Goal: Task Accomplishment & Management: Use online tool/utility

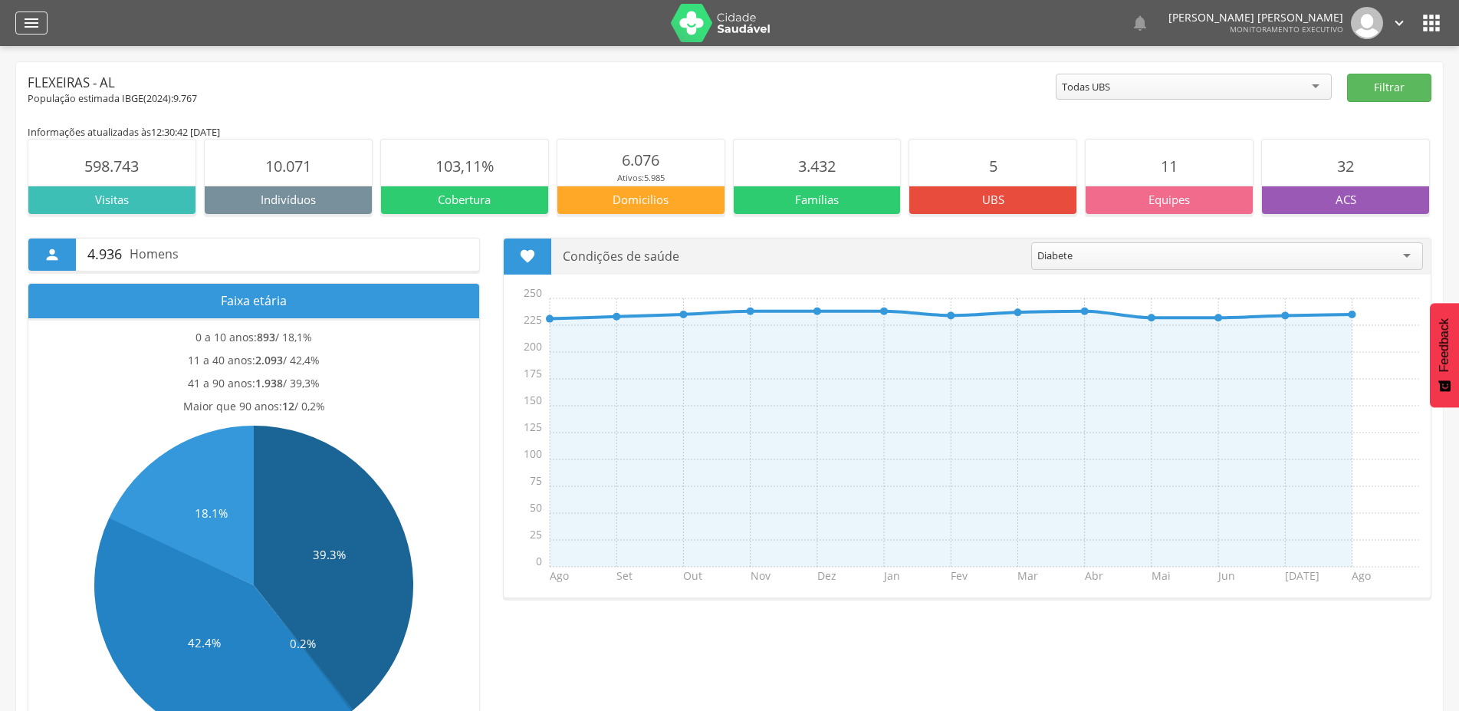
click at [35, 24] on icon "" at bounding box center [31, 23] width 18 height 18
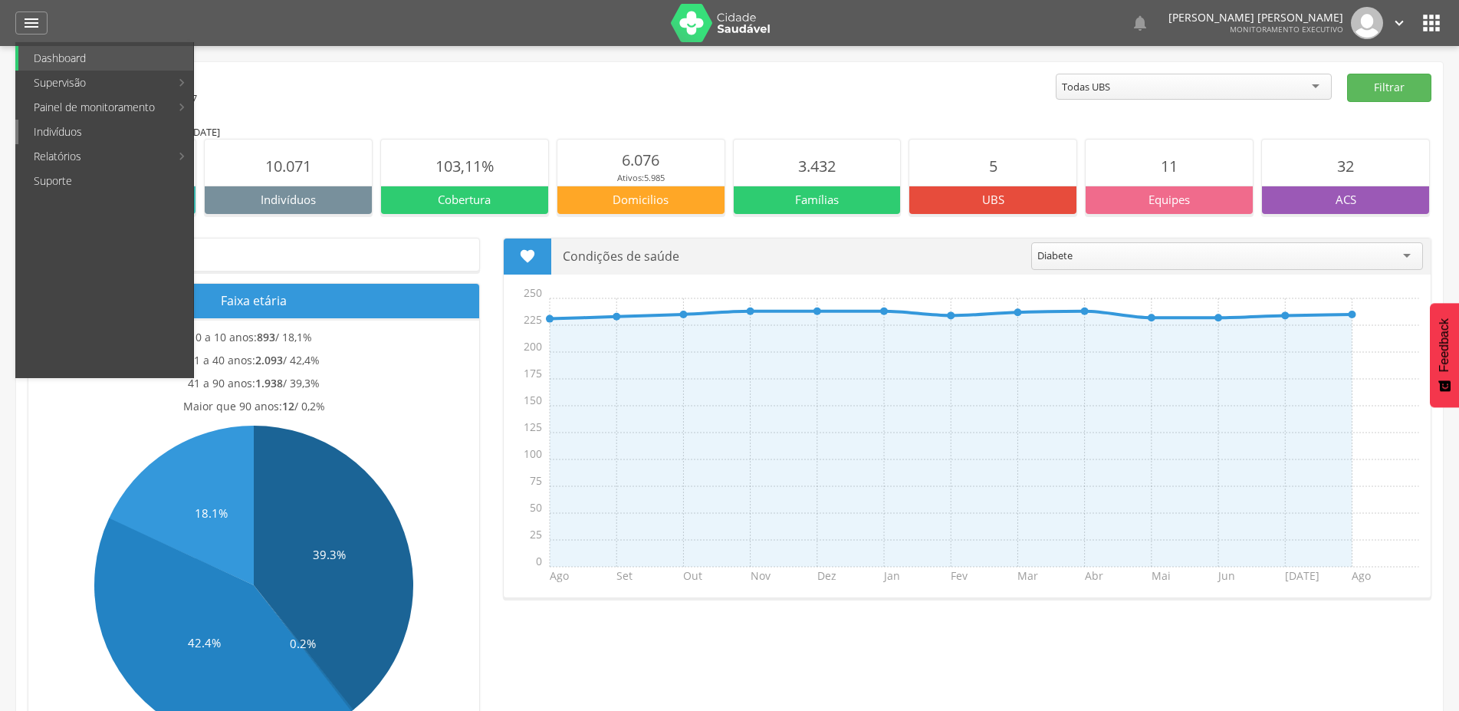
click at [77, 135] on link "Indivíduos" at bounding box center [105, 132] width 175 height 25
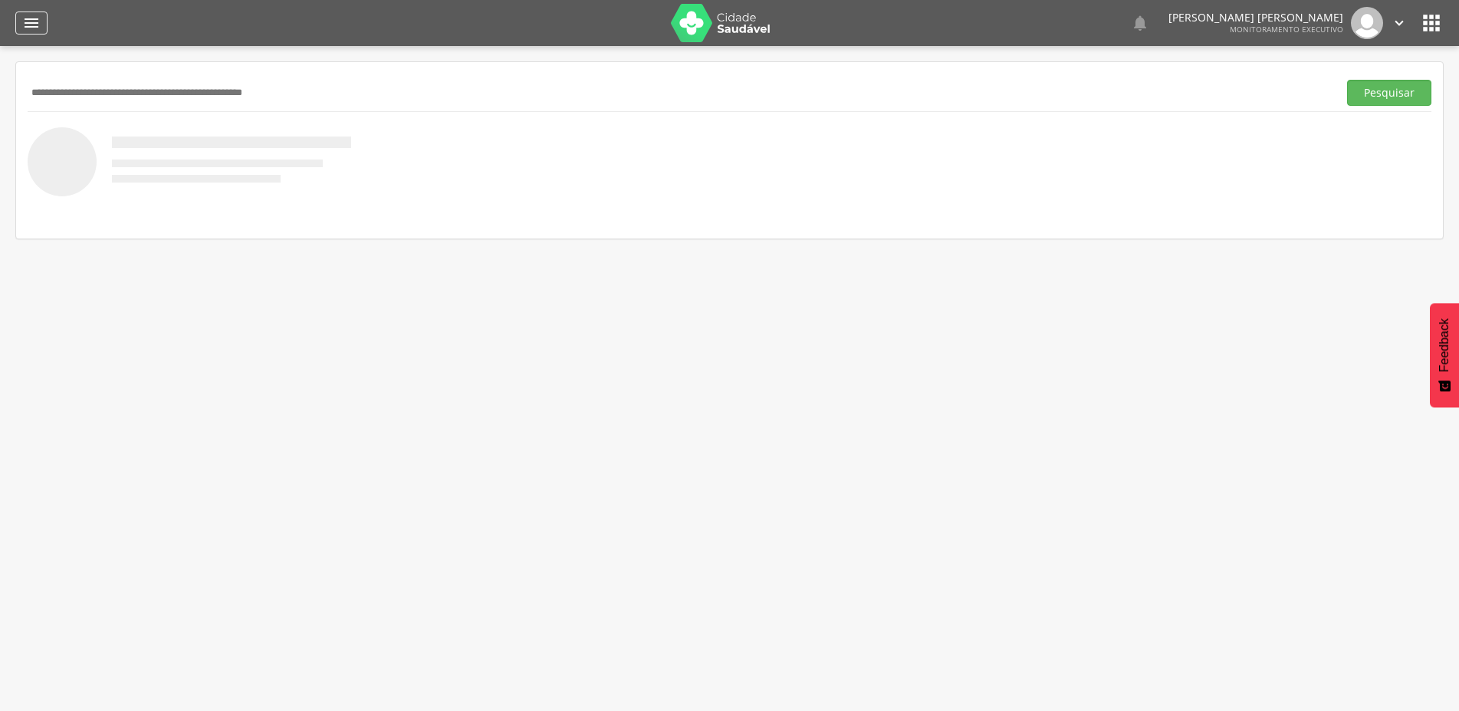
click at [27, 15] on icon "" at bounding box center [31, 23] width 18 height 18
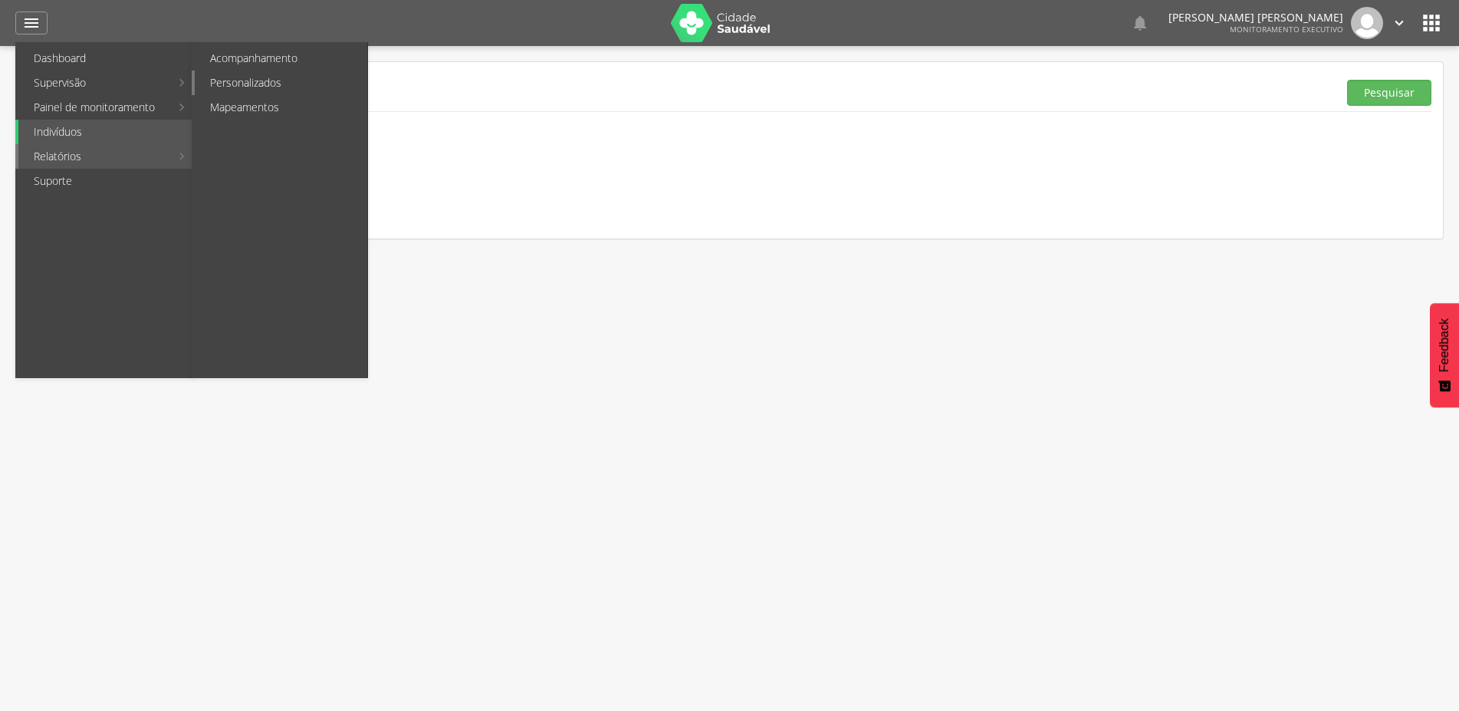
click at [263, 85] on link "Personalizados" at bounding box center [281, 83] width 172 height 25
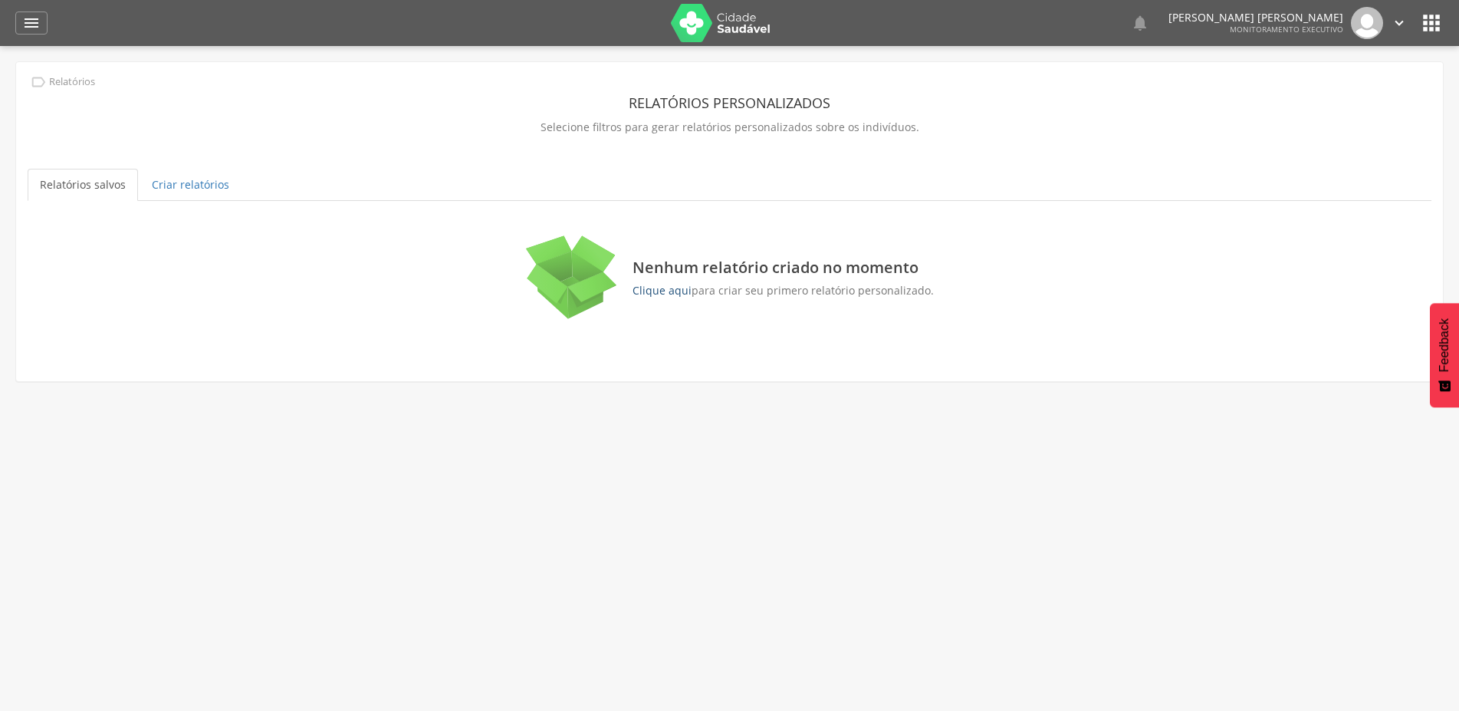
click at [669, 287] on link "Clique aqui" at bounding box center [661, 290] width 59 height 15
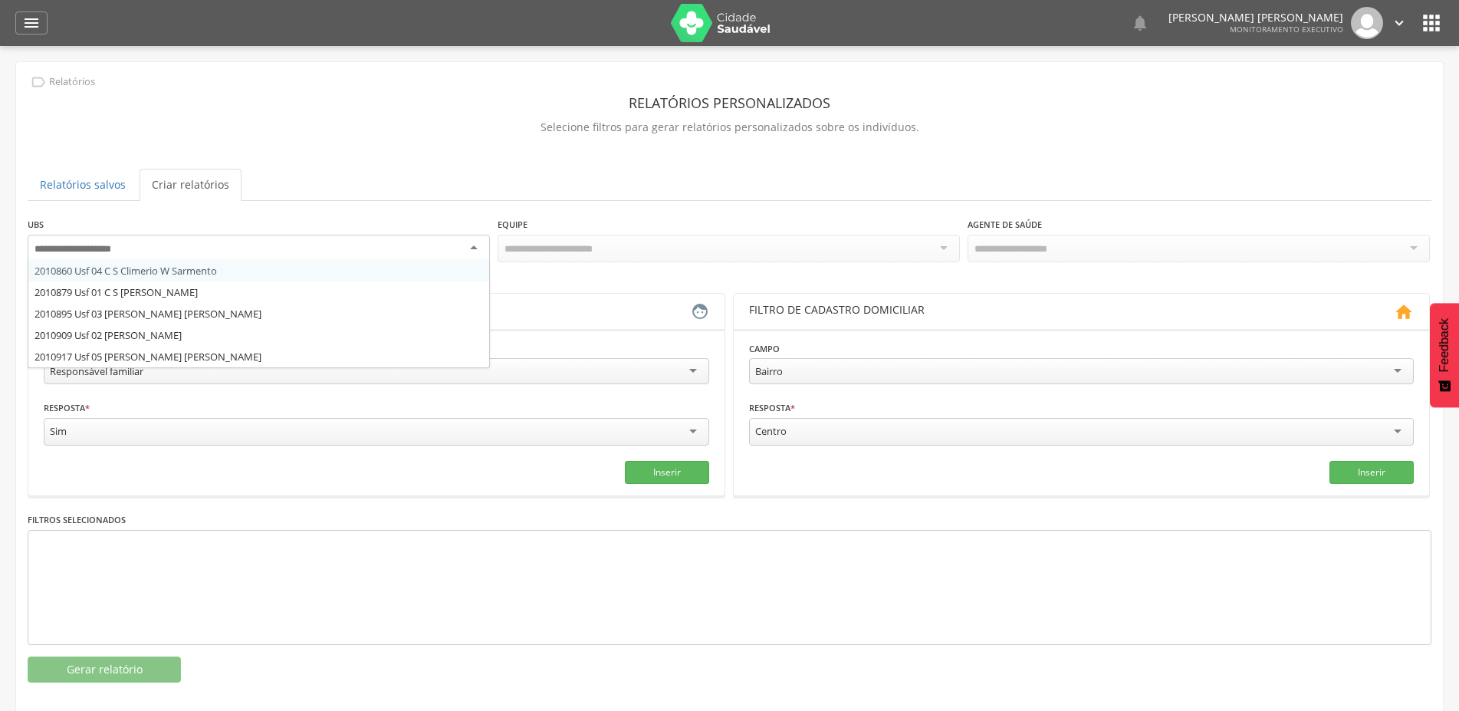
click at [231, 248] on div at bounding box center [259, 249] width 462 height 28
click at [200, 318] on div "**********" at bounding box center [729, 449] width 1403 height 466
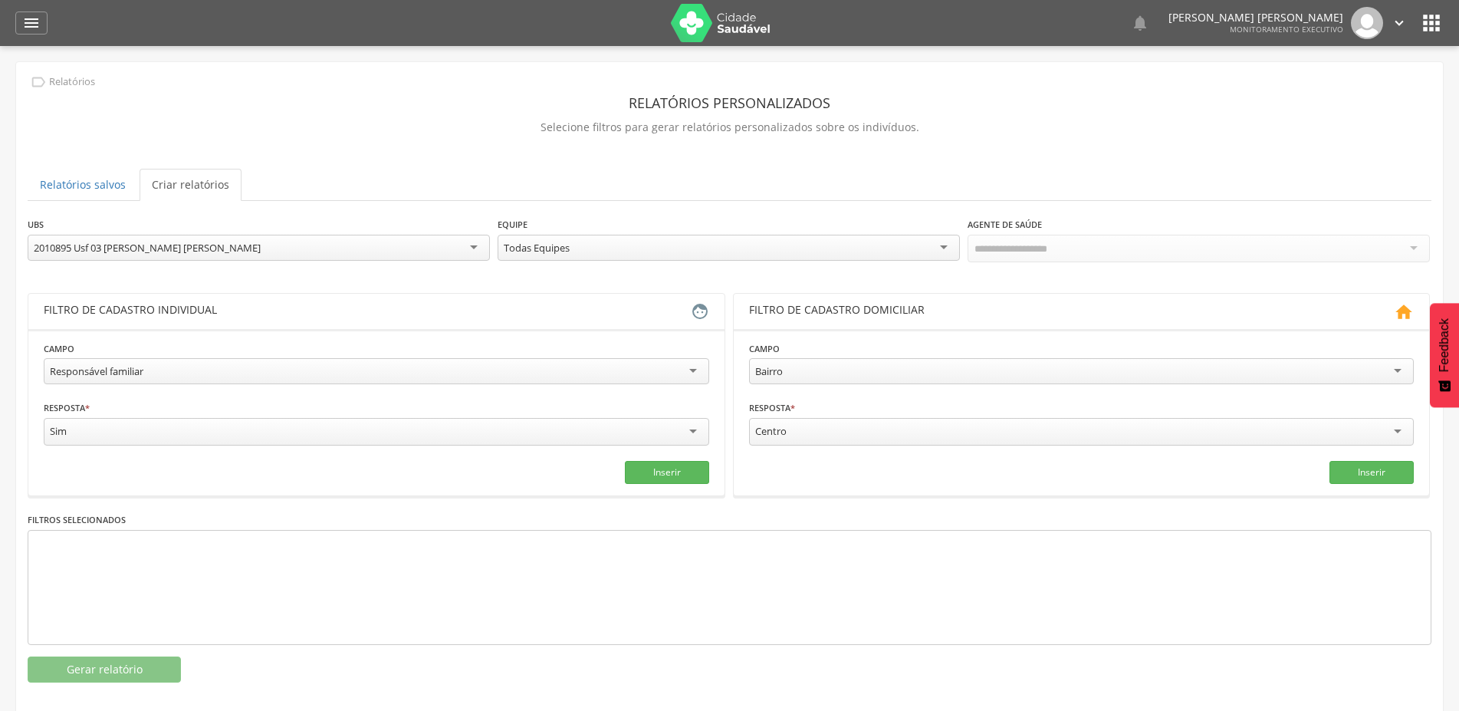
click at [750, 252] on div "Todas Equipes" at bounding box center [728, 248] width 462 height 26
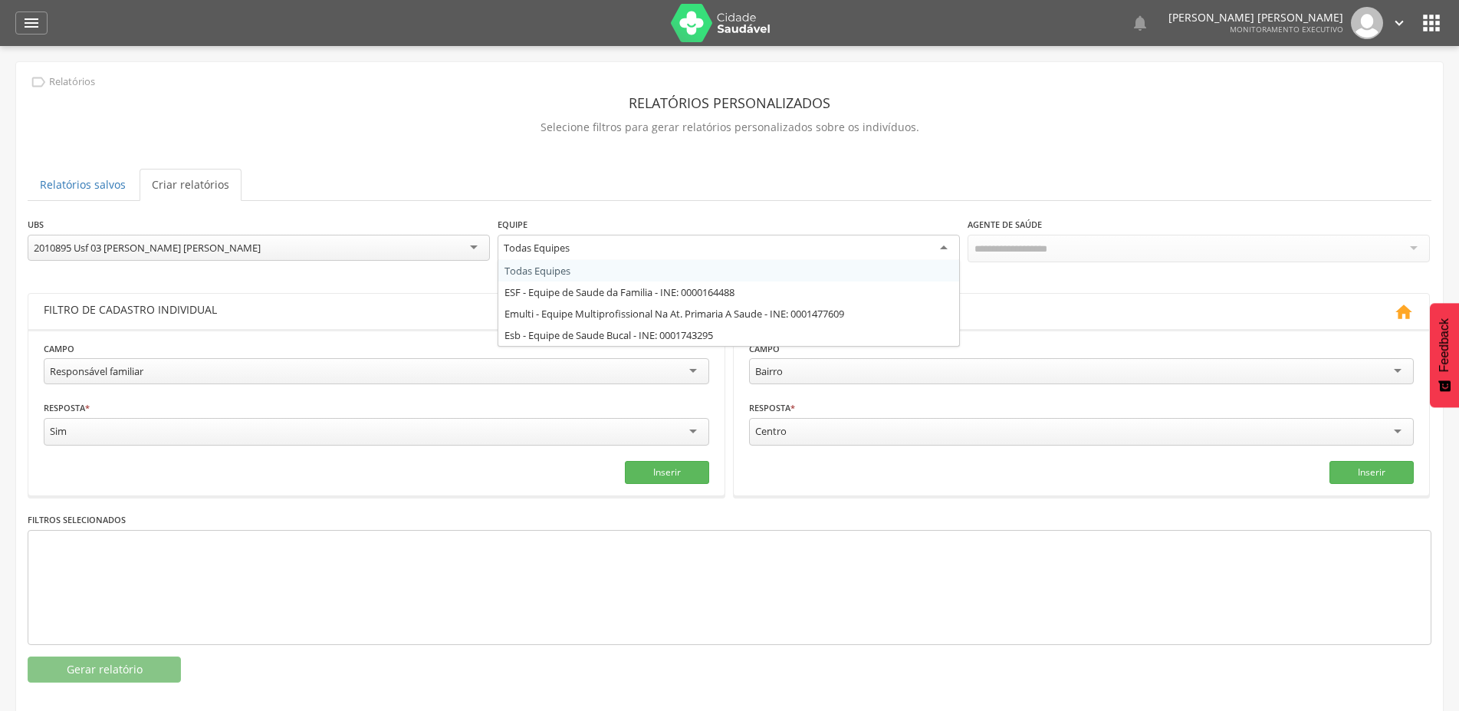
click at [750, 252] on div "Todas Equipes" at bounding box center [728, 249] width 462 height 28
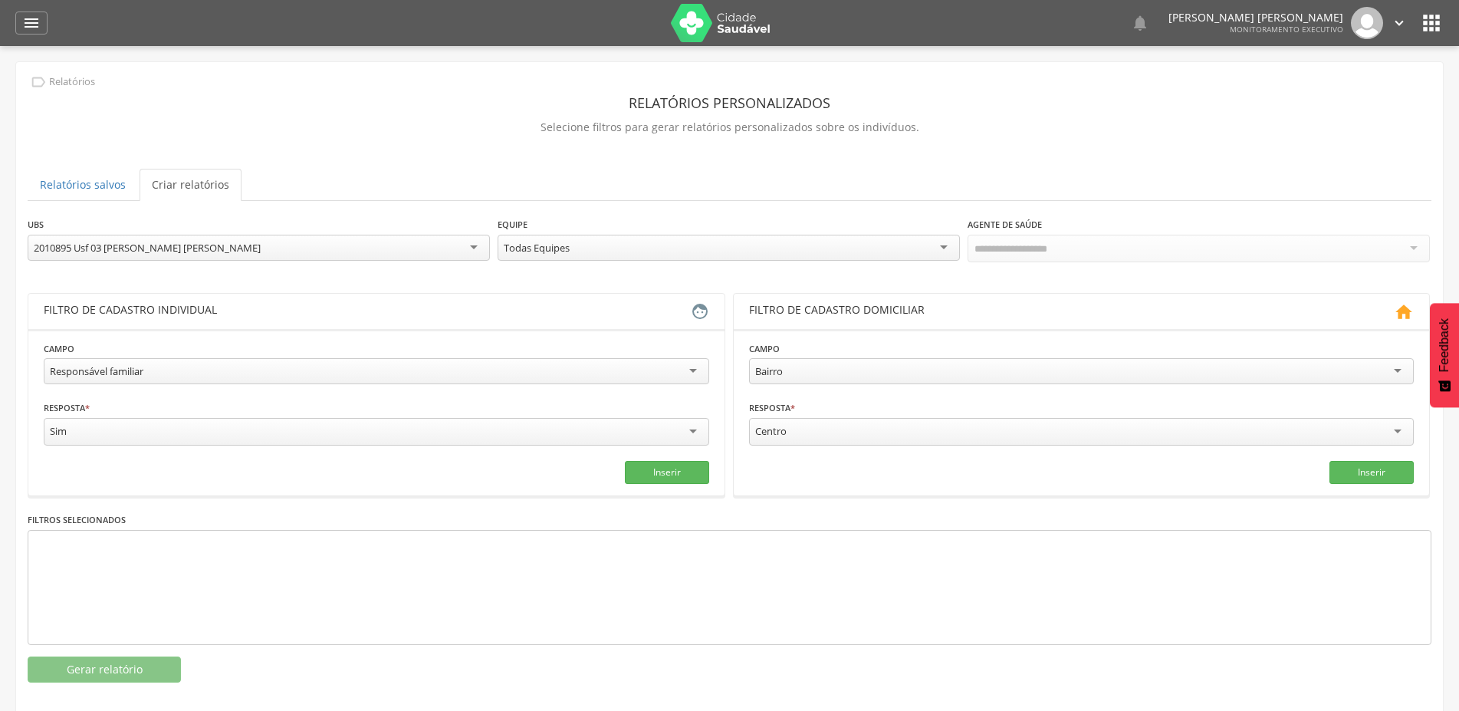
click at [820, 248] on div "Todas Equipes" at bounding box center [728, 248] width 462 height 26
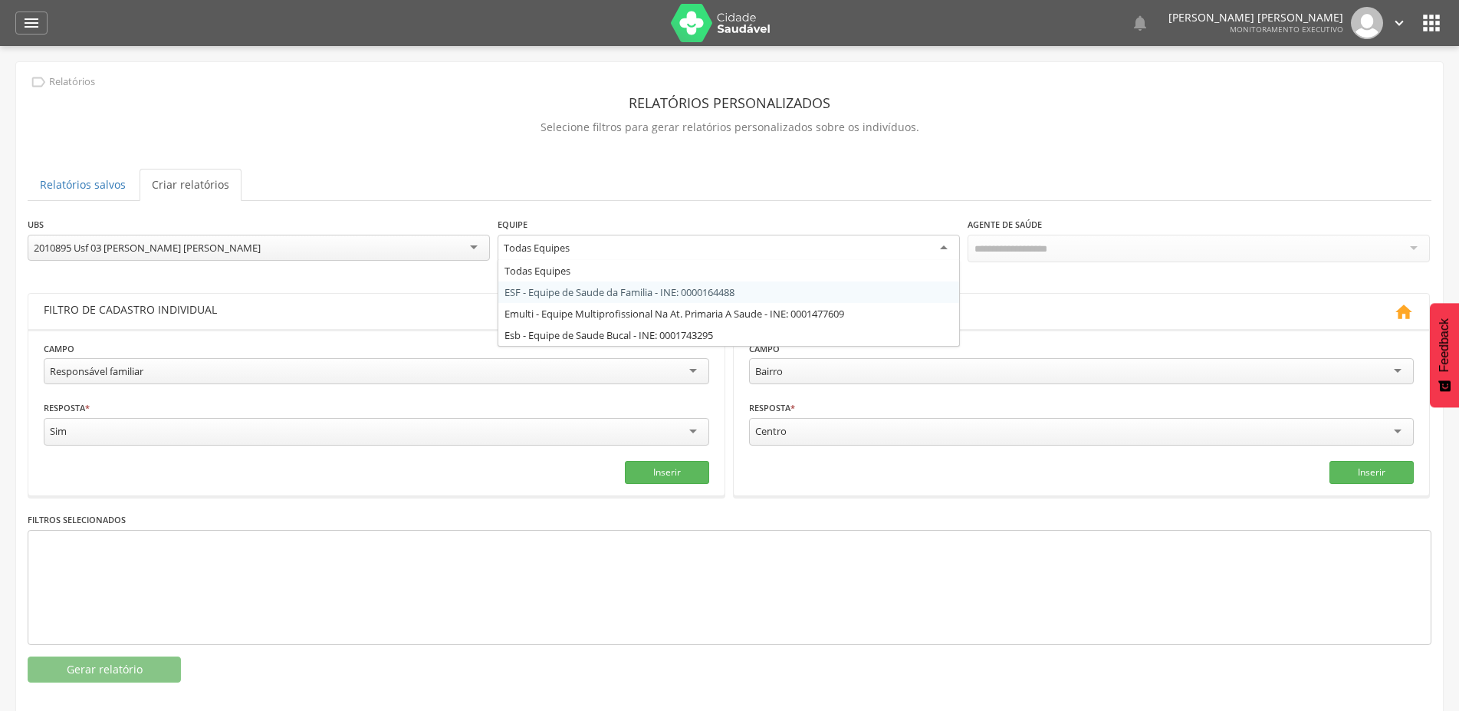
click at [726, 289] on div "**********" at bounding box center [729, 449] width 1403 height 466
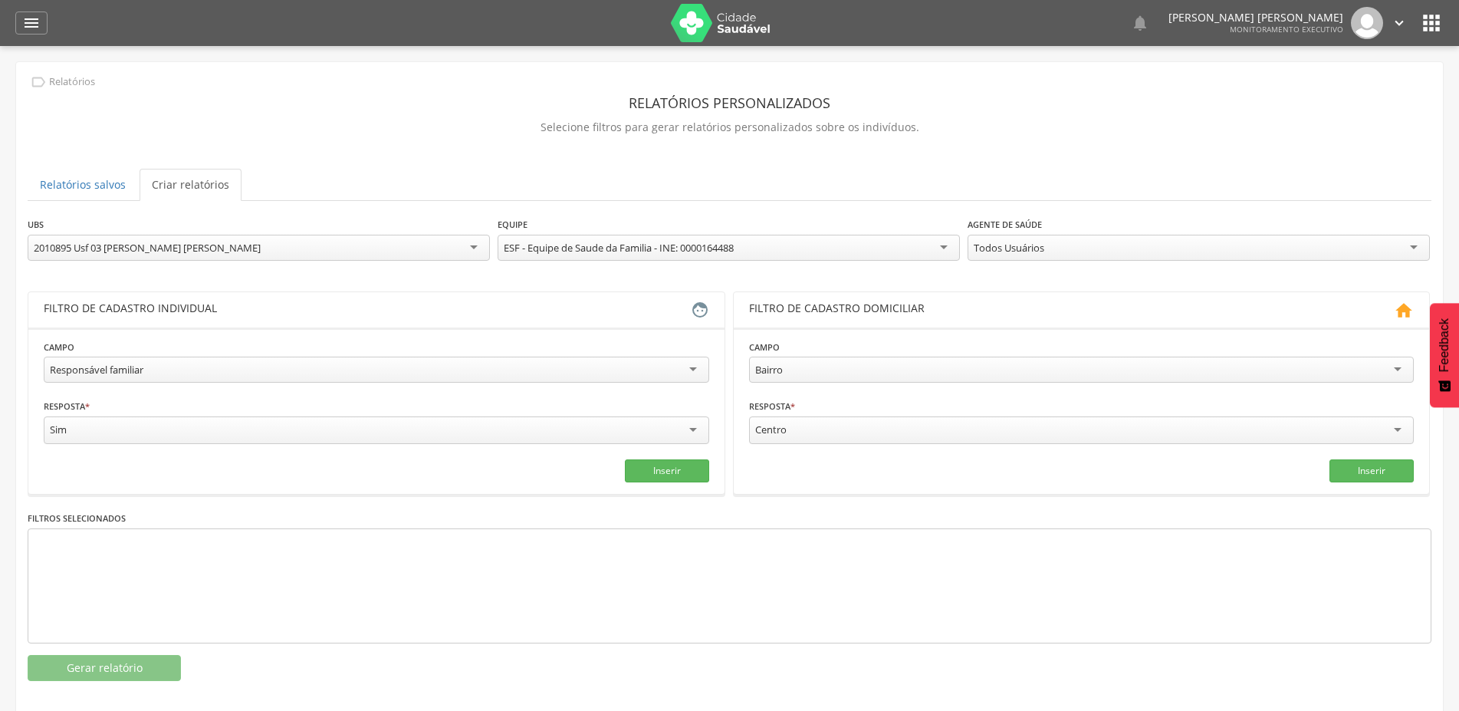
click at [1031, 251] on div "Todos Usuários" at bounding box center [1008, 248] width 71 height 14
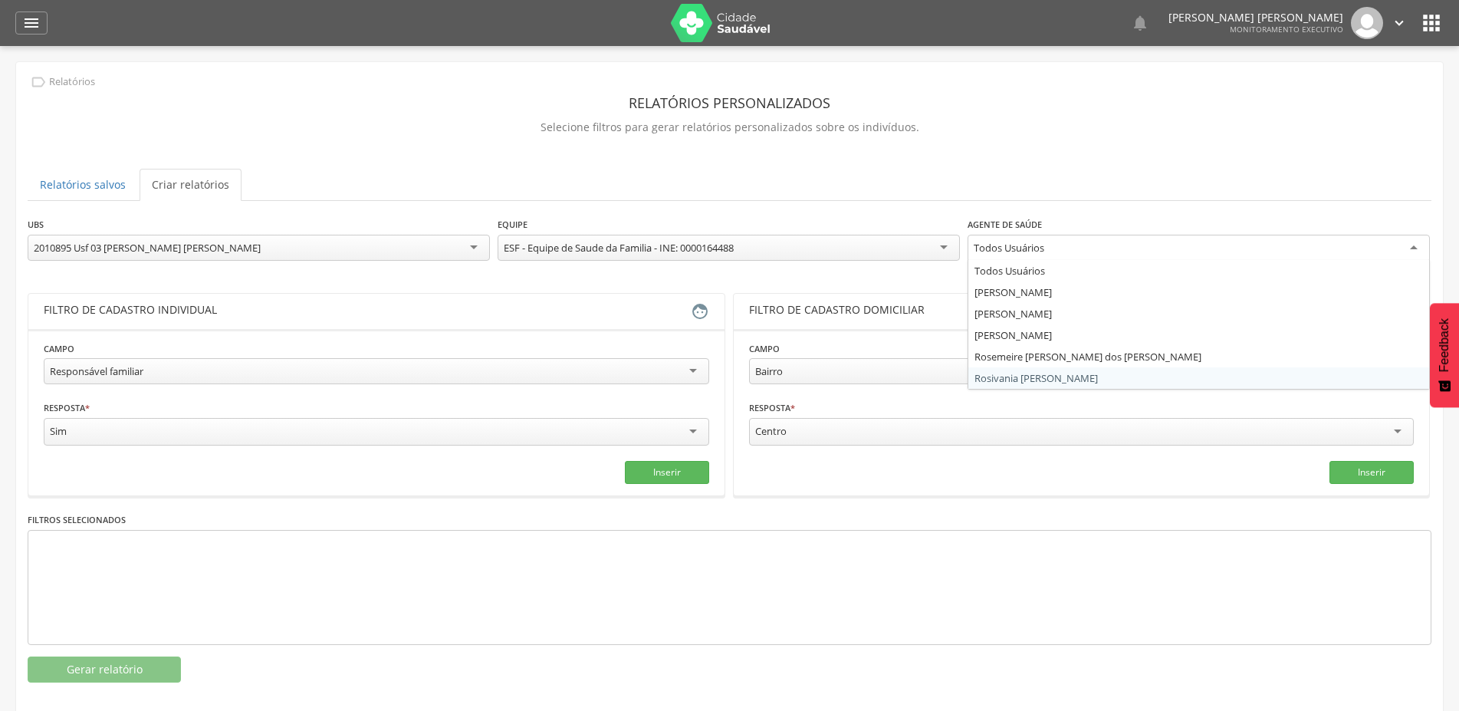
click at [1019, 375] on div "**********" at bounding box center [729, 449] width 1403 height 466
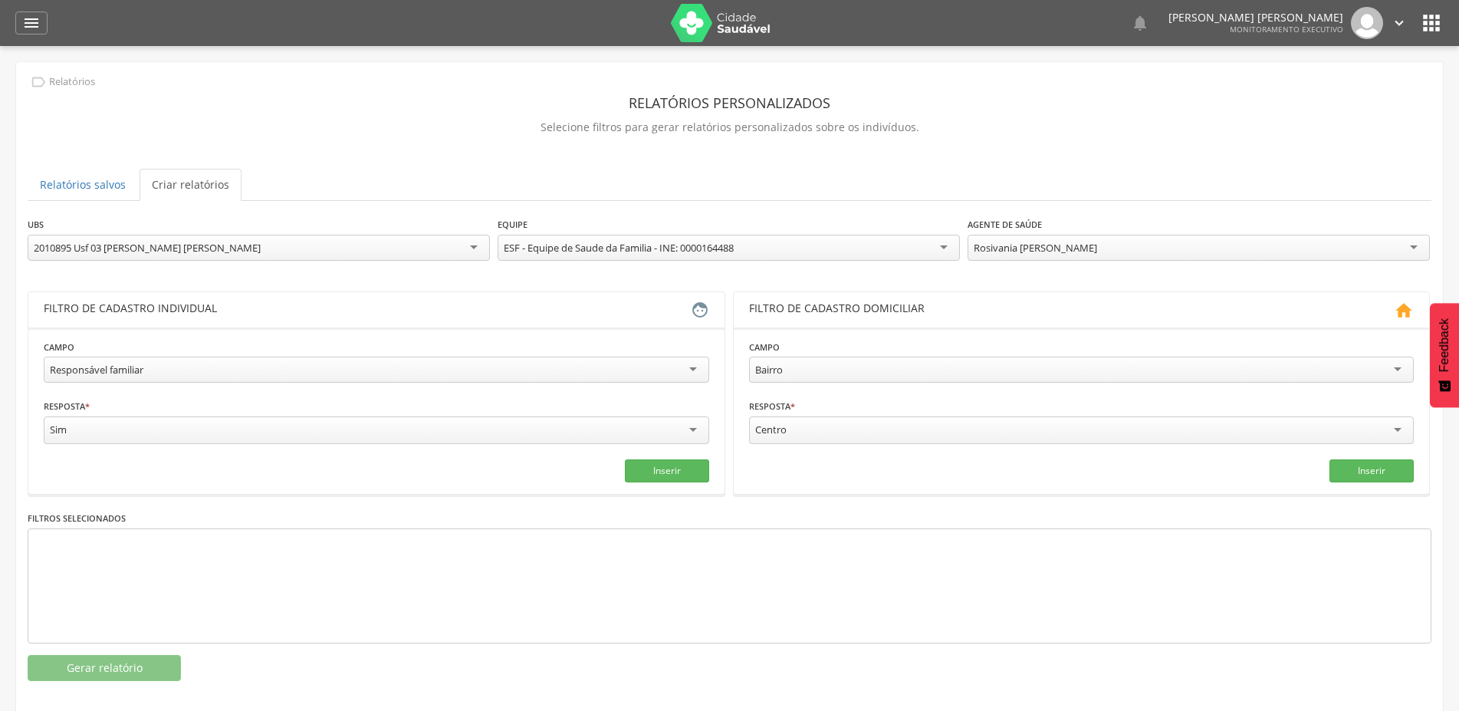
click at [121, 367] on div "Responsável familiar" at bounding box center [97, 370] width 94 height 14
click at [113, 428] on input "text" at bounding box center [208, 429] width 328 height 26
type input "*"
click at [495, 429] on input "text" at bounding box center [543, 429] width 328 height 26
type input "***"
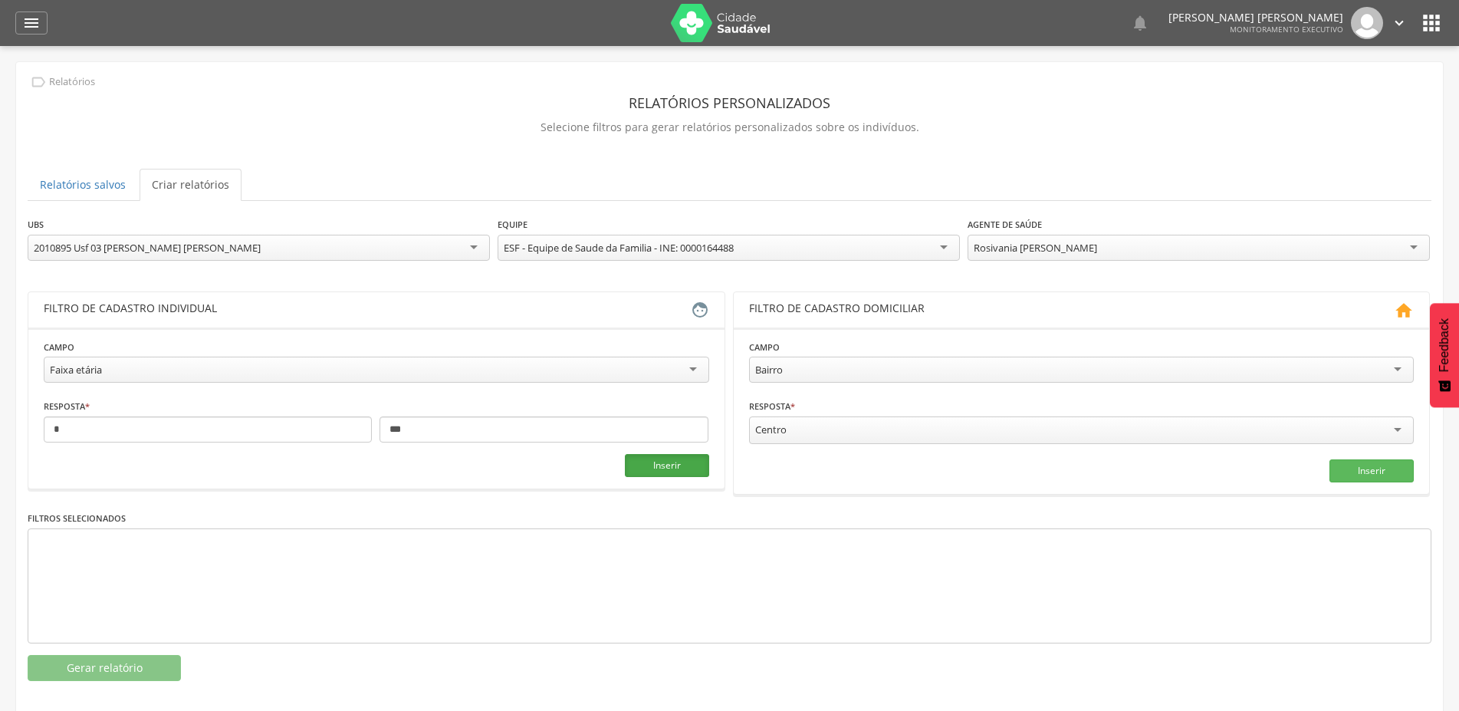
click at [652, 471] on button "Inserir" at bounding box center [667, 465] width 84 height 23
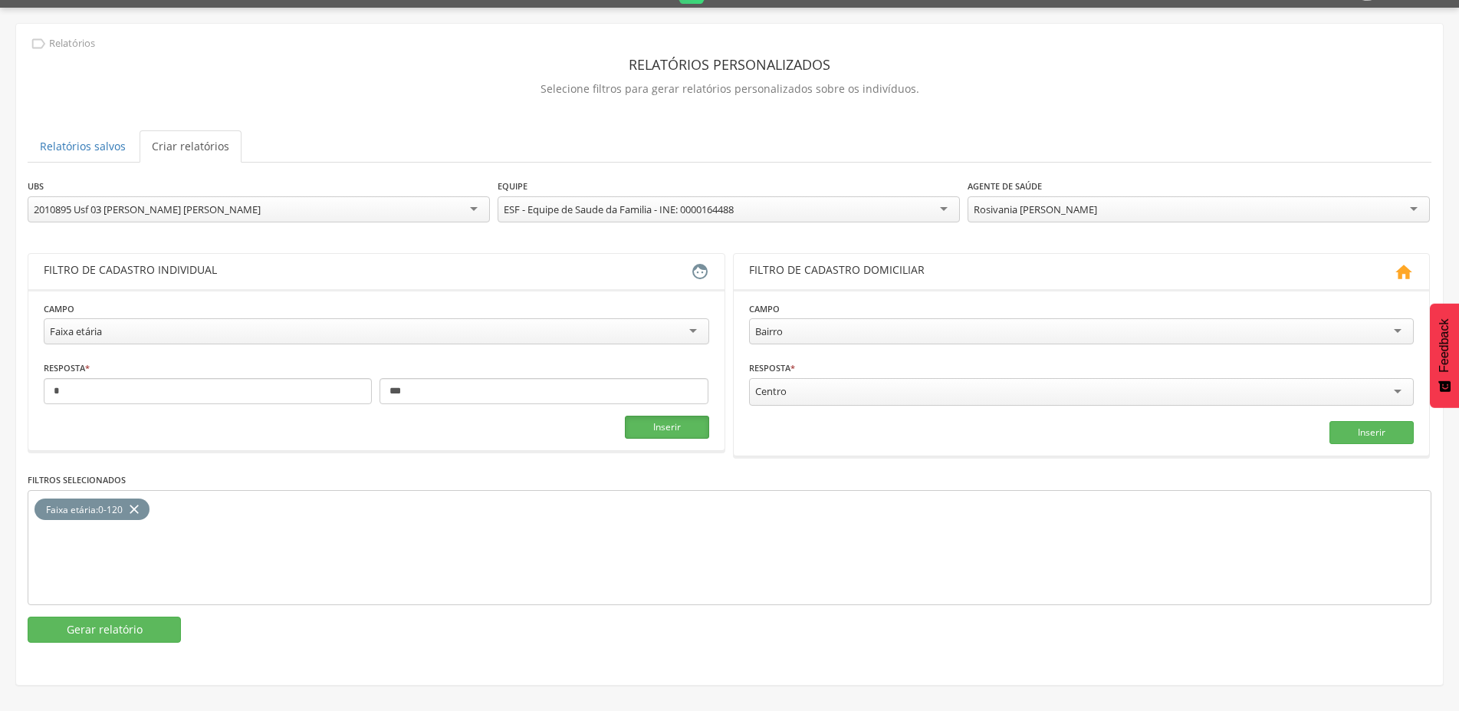
scroll to position [46, 0]
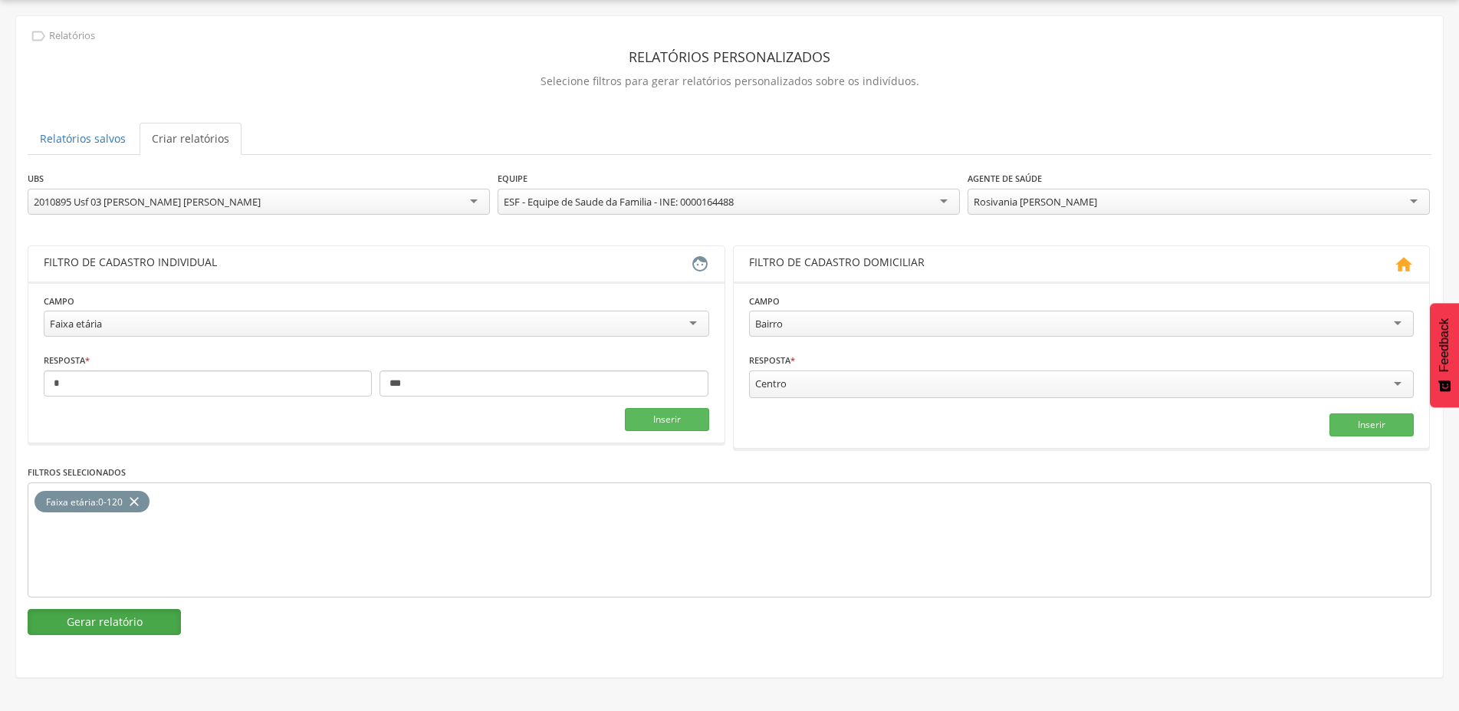
click at [87, 621] on button "Gerar relatório" at bounding box center [104, 622] width 153 height 26
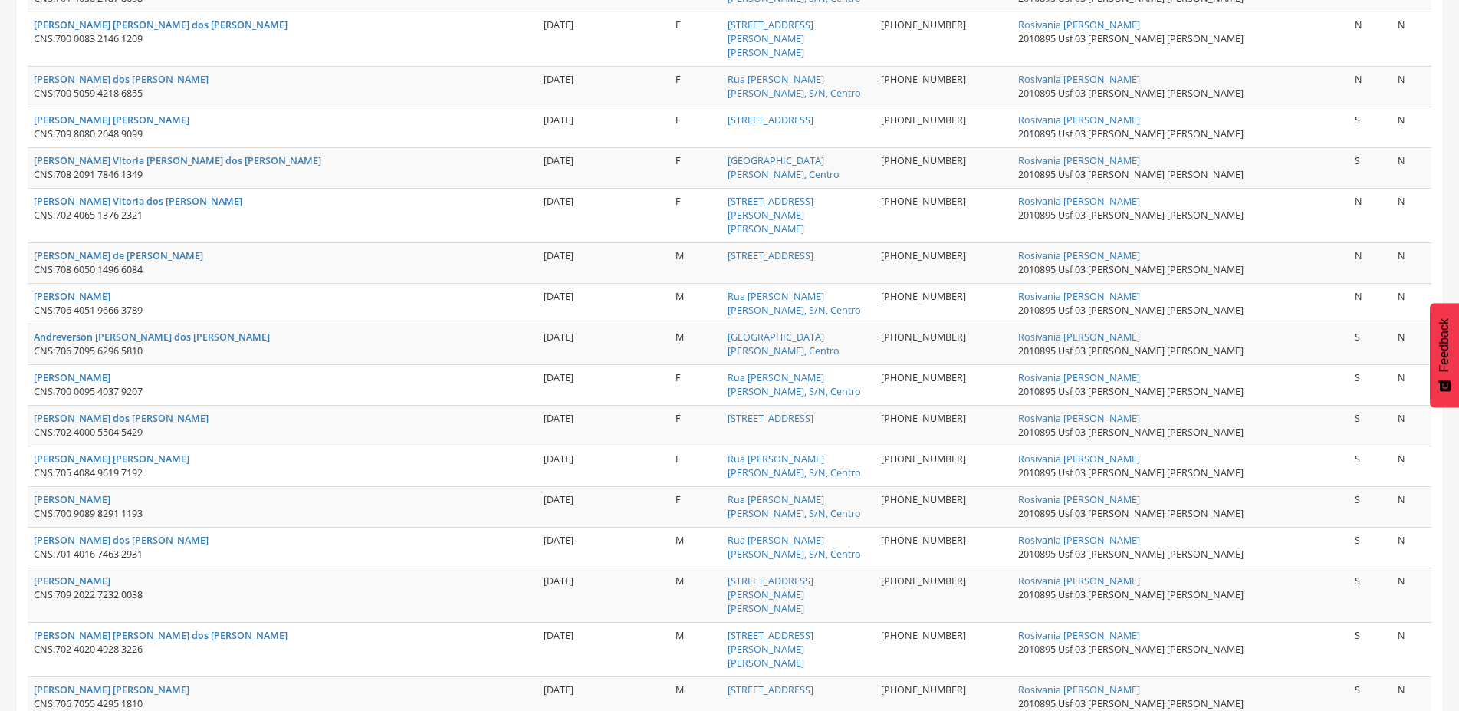
scroll to position [1922, 0]
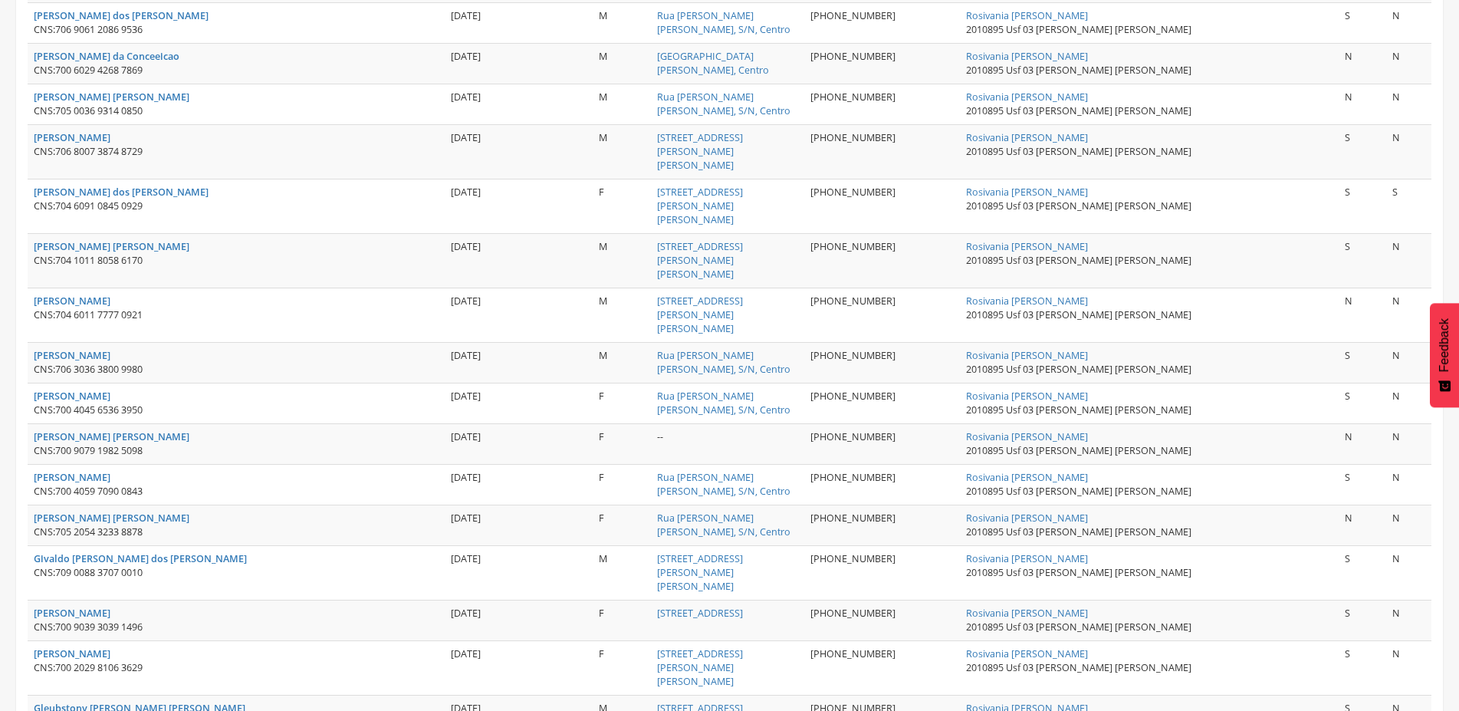
drag, startPoint x: 61, startPoint y: 505, endPoint x: 142, endPoint y: 507, distance: 81.3
drag, startPoint x: 57, startPoint y: 502, endPoint x: 165, endPoint y: 502, distance: 107.3
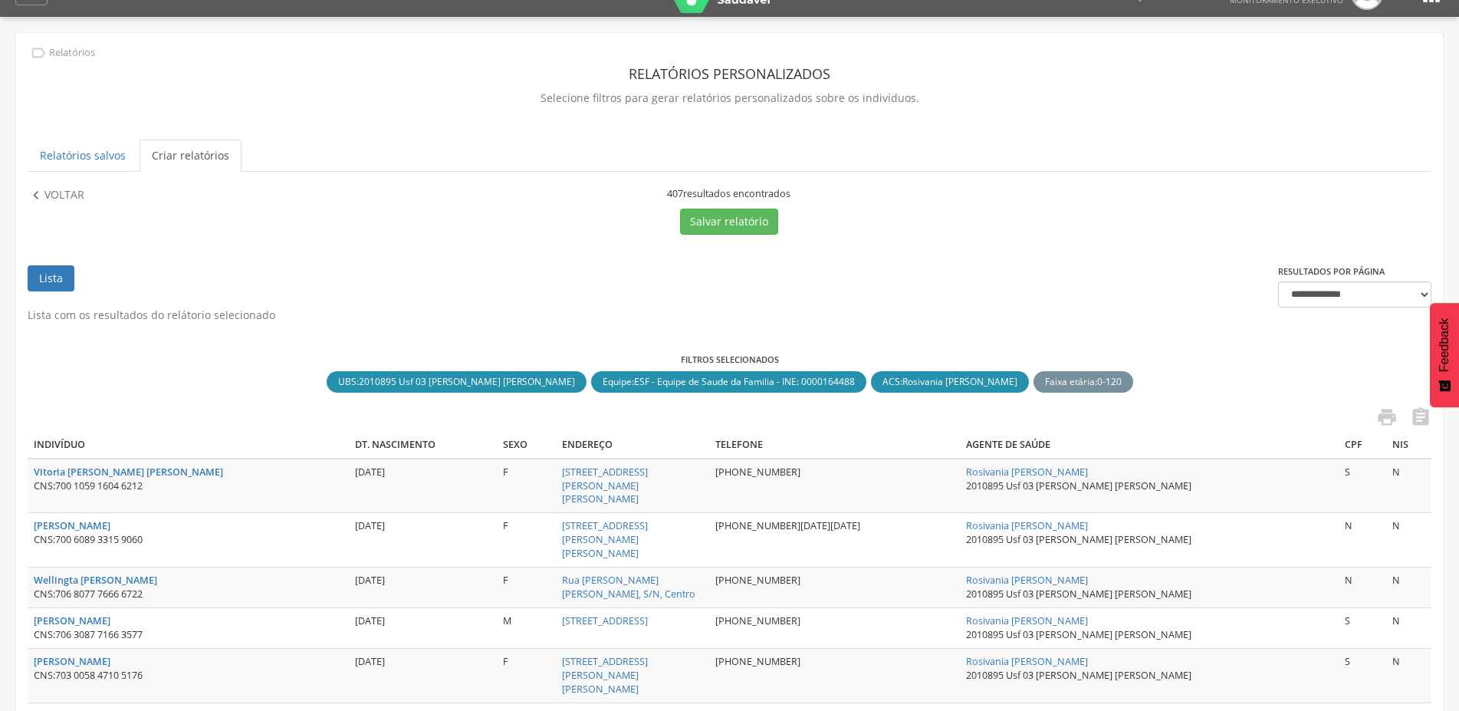
scroll to position [0, 0]
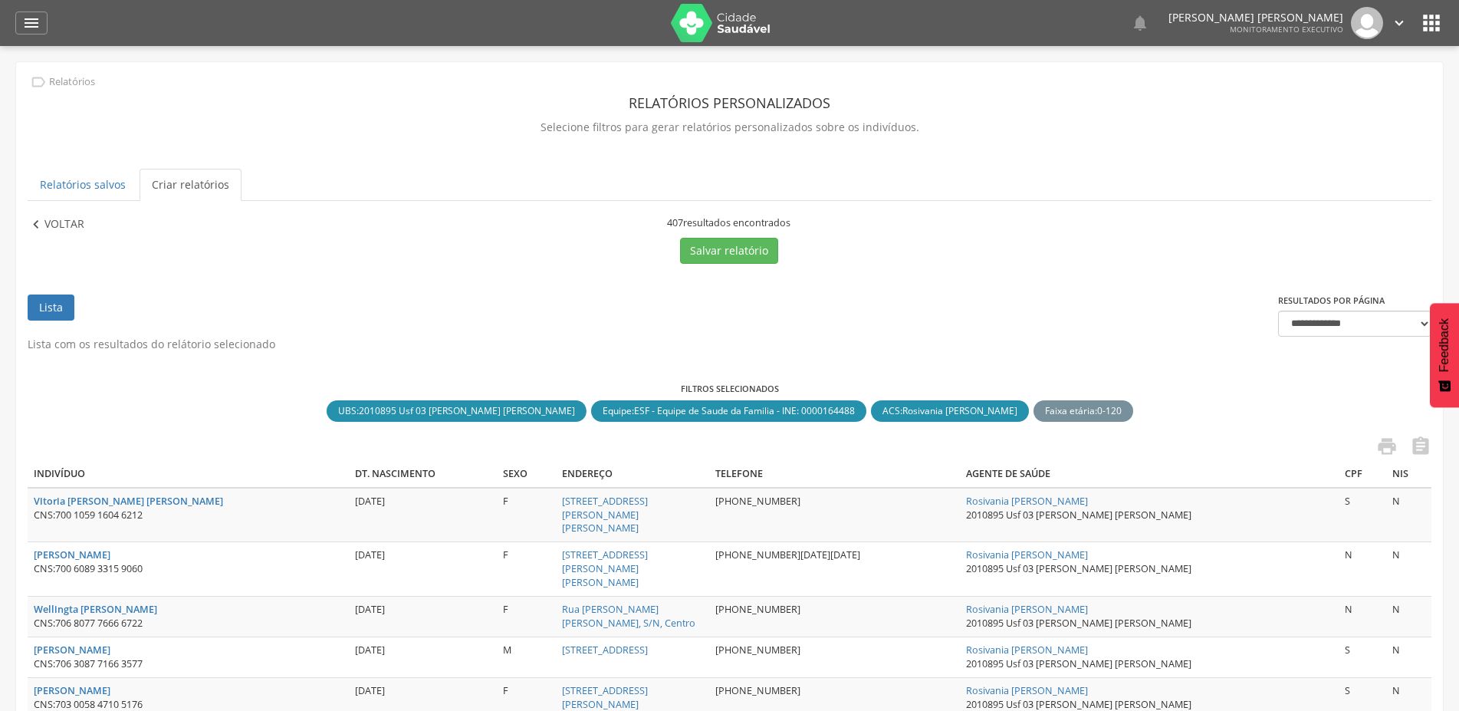
click at [71, 224] on p "Voltar" at bounding box center [64, 224] width 40 height 17
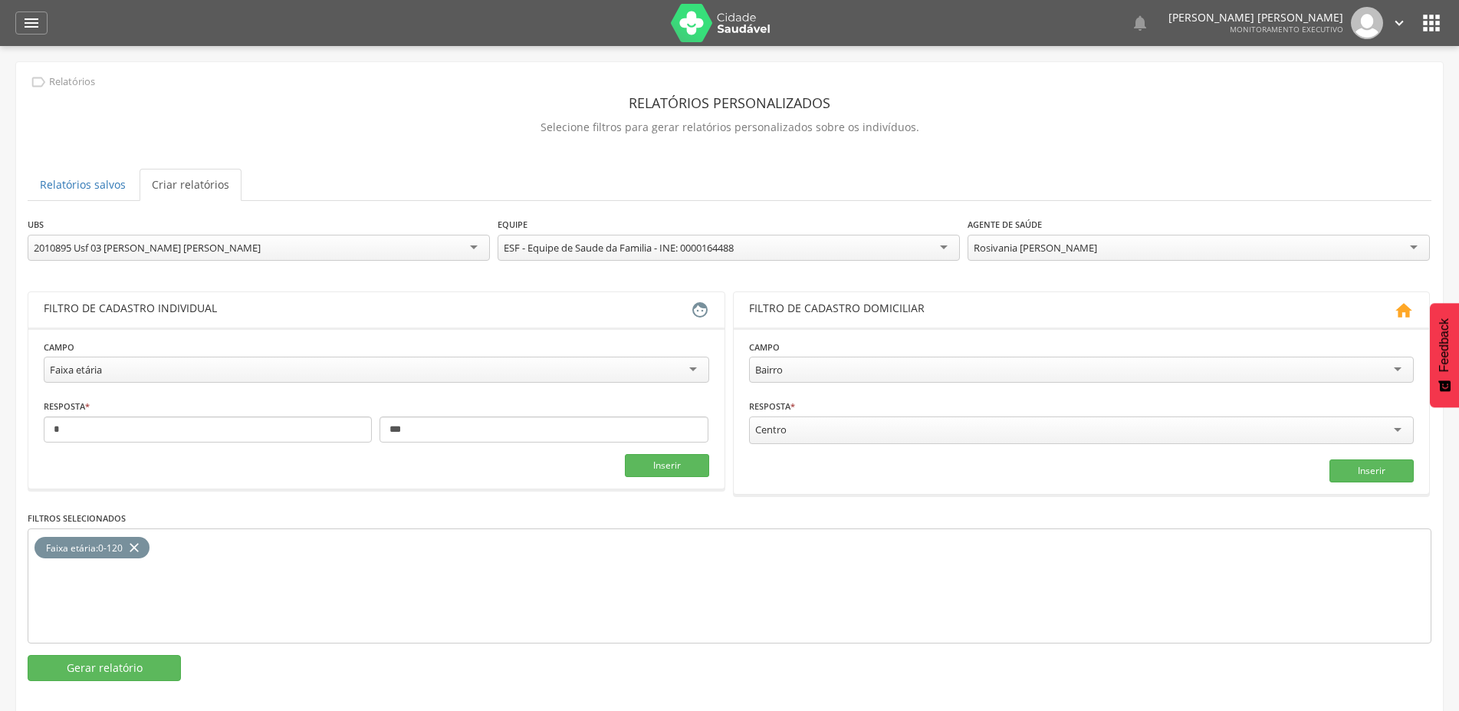
click at [1059, 253] on div "Rosivania [PERSON_NAME]" at bounding box center [1034, 248] width 123 height 14
click at [1005, 293] on div "**********" at bounding box center [729, 448] width 1403 height 465
click at [649, 465] on button "Inserir" at bounding box center [667, 465] width 84 height 23
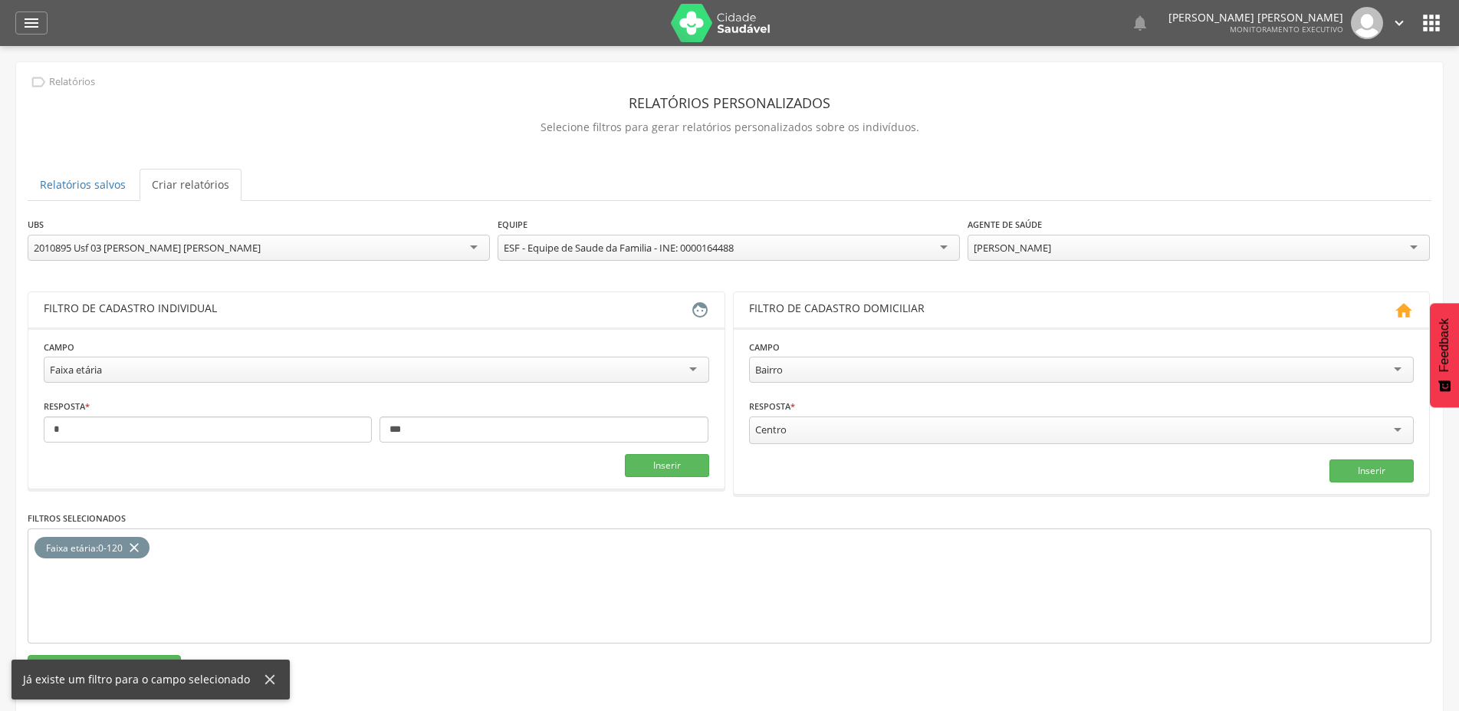
click at [143, 651] on div "**********" at bounding box center [729, 448] width 1403 height 465
click at [136, 656] on button "Gerar relatório" at bounding box center [104, 668] width 153 height 26
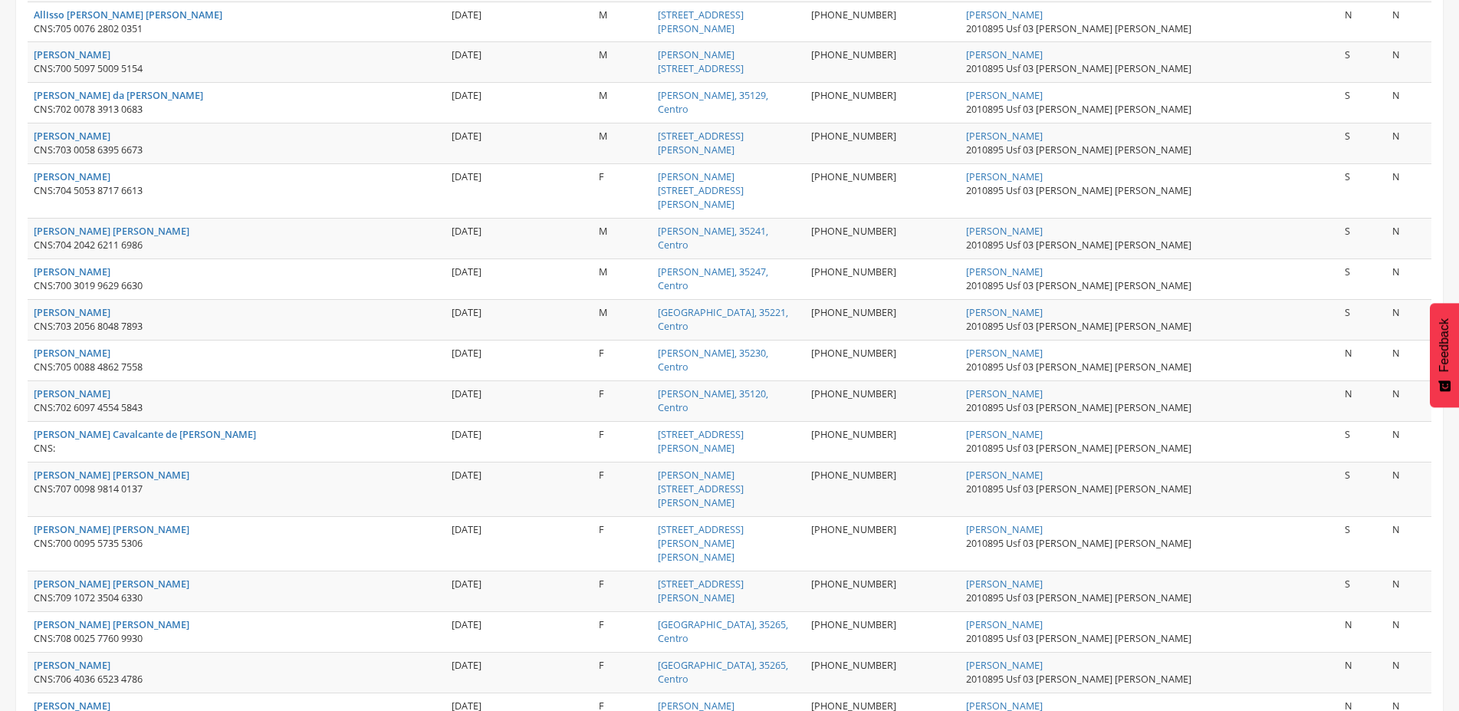
scroll to position [1922, 0]
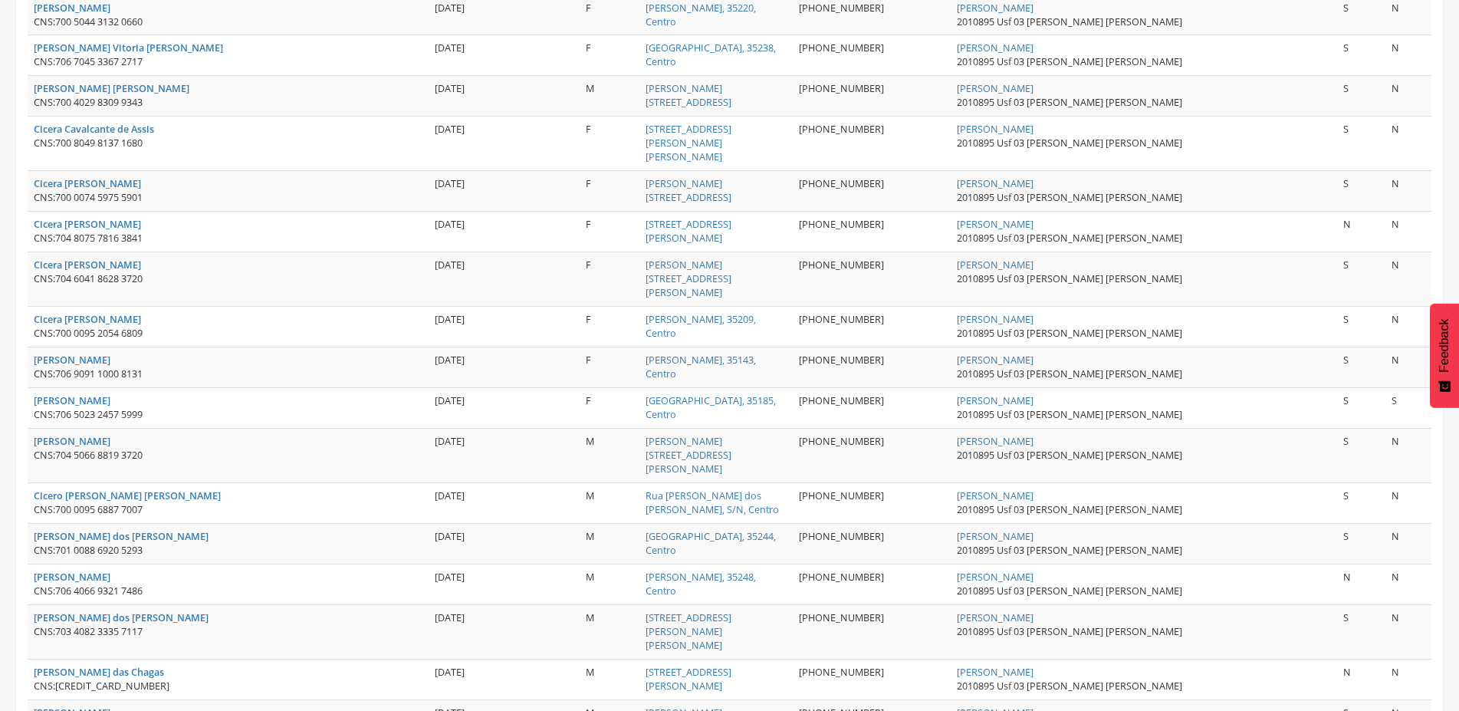
scroll to position [1766, 0]
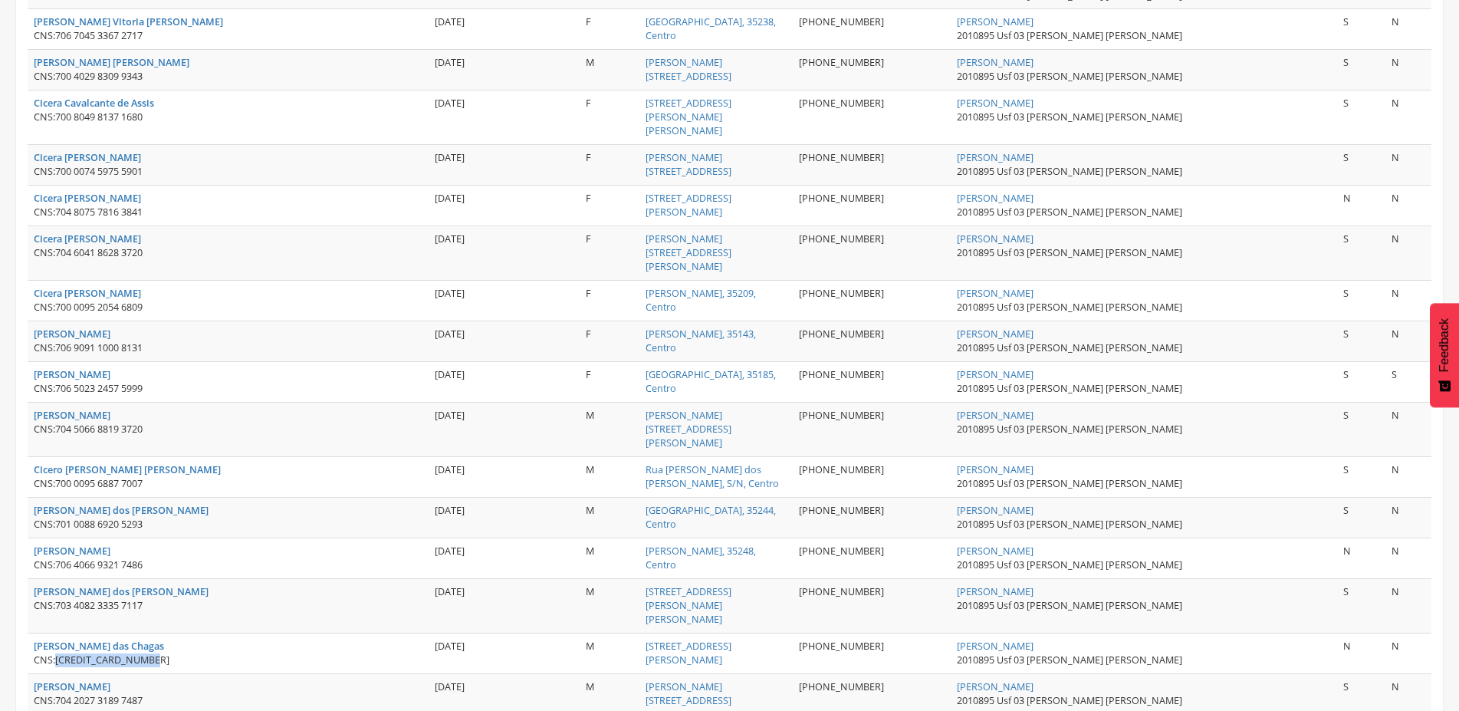
drag, startPoint x: 58, startPoint y: 500, endPoint x: 158, endPoint y: 499, distance: 99.7
click at [156, 653] on div "CNS: [CREDIT_CARD_NUMBER]" at bounding box center [228, 660] width 389 height 14
click at [157, 653] on div "CNS: [CREDIT_CARD_NUMBER]" at bounding box center [228, 660] width 389 height 14
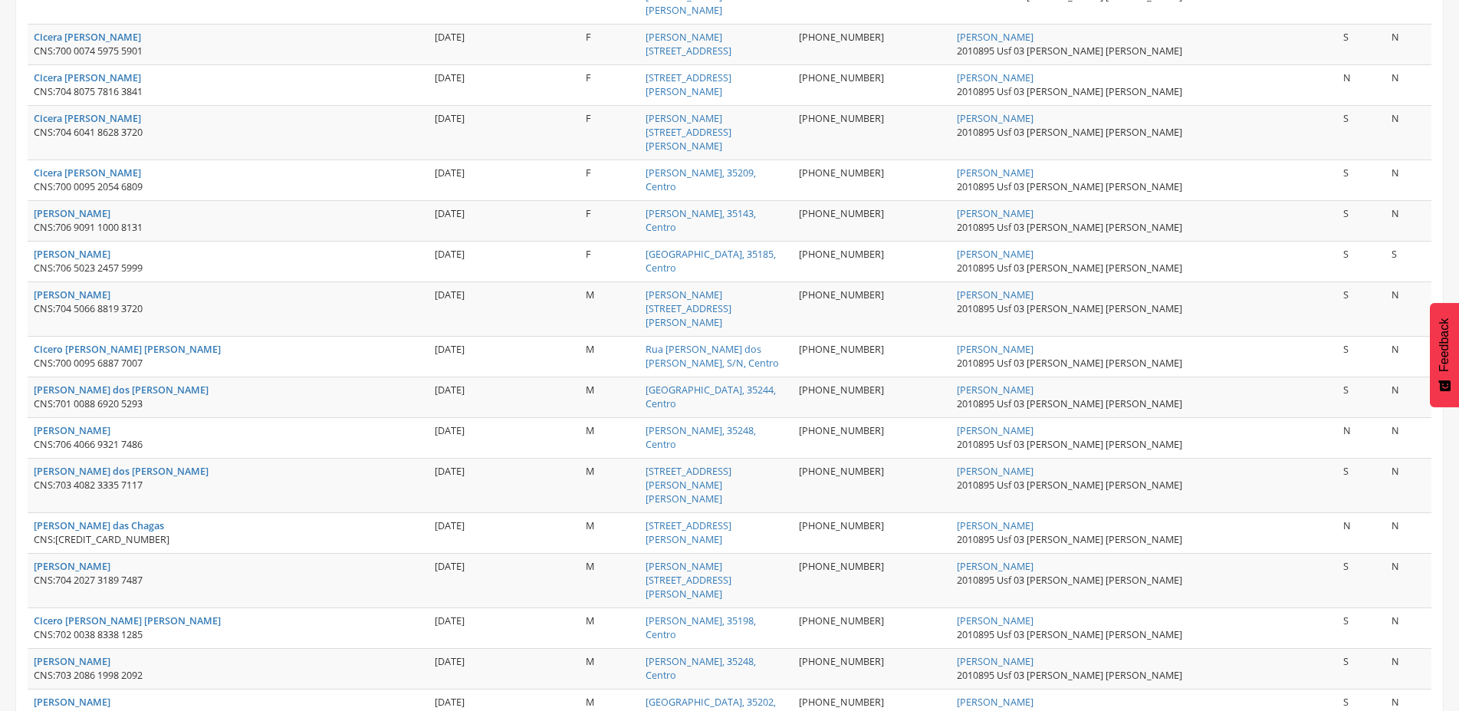
scroll to position [1922, 0]
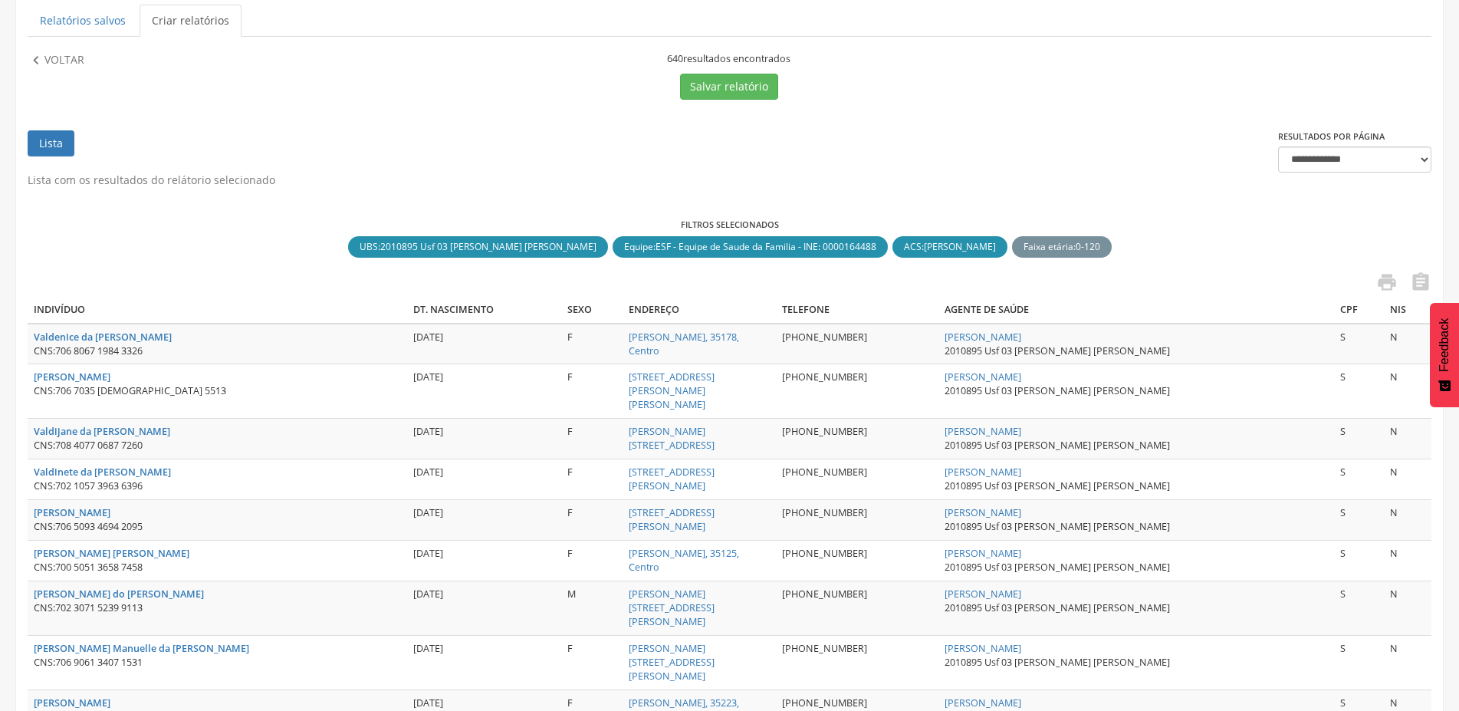
scroll to position [0, 0]
